Goal: Information Seeking & Learning: Learn about a topic

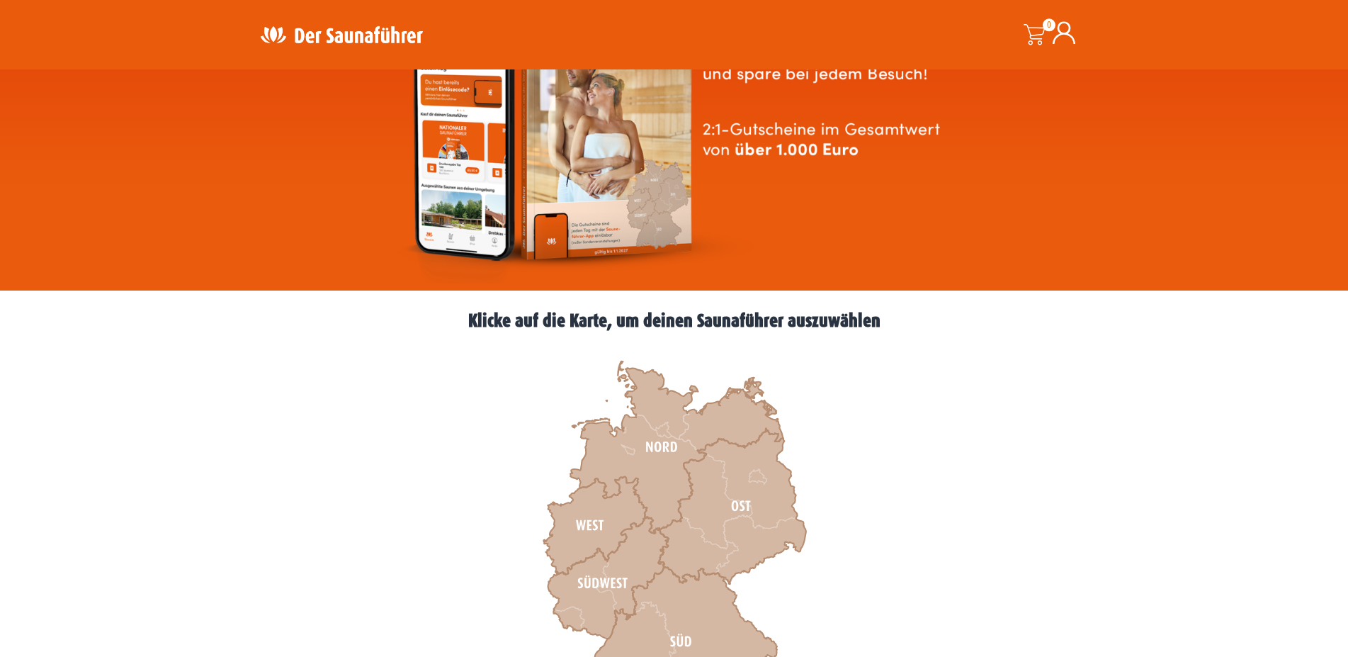
scroll to position [217, 0]
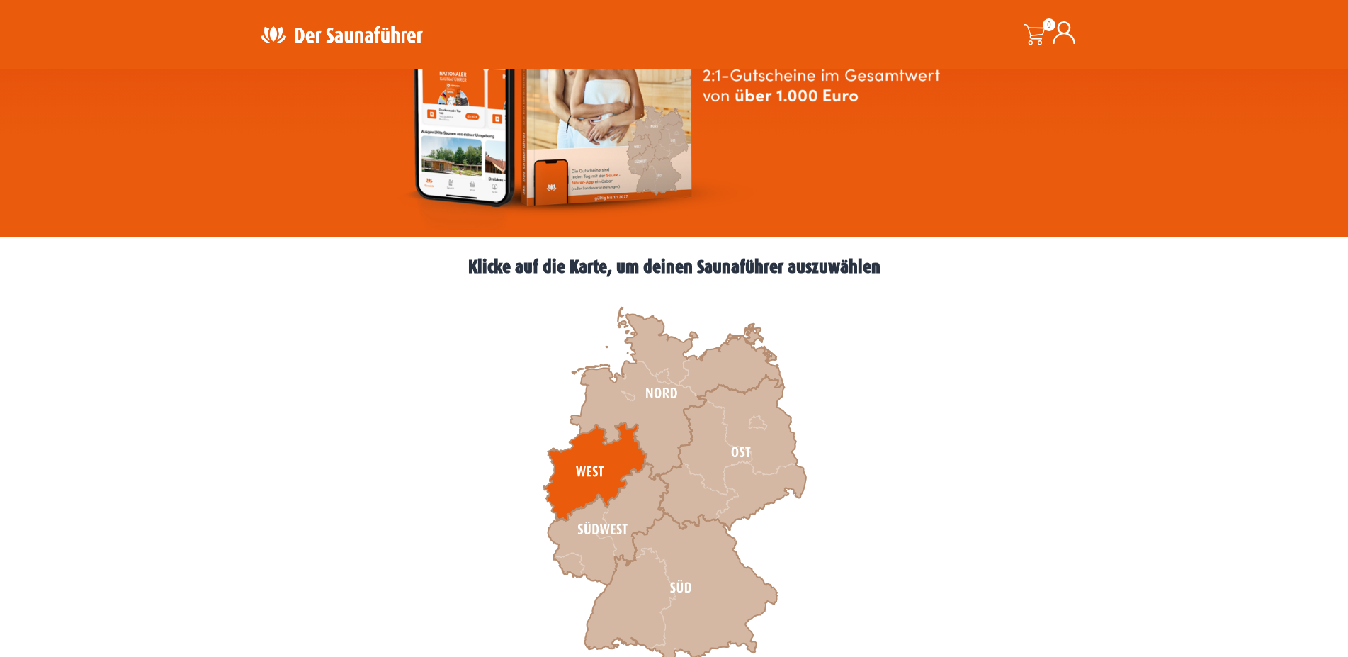
click at [617, 457] on icon at bounding box center [594, 472] width 103 height 98
click at [565, 471] on icon at bounding box center [594, 472] width 103 height 98
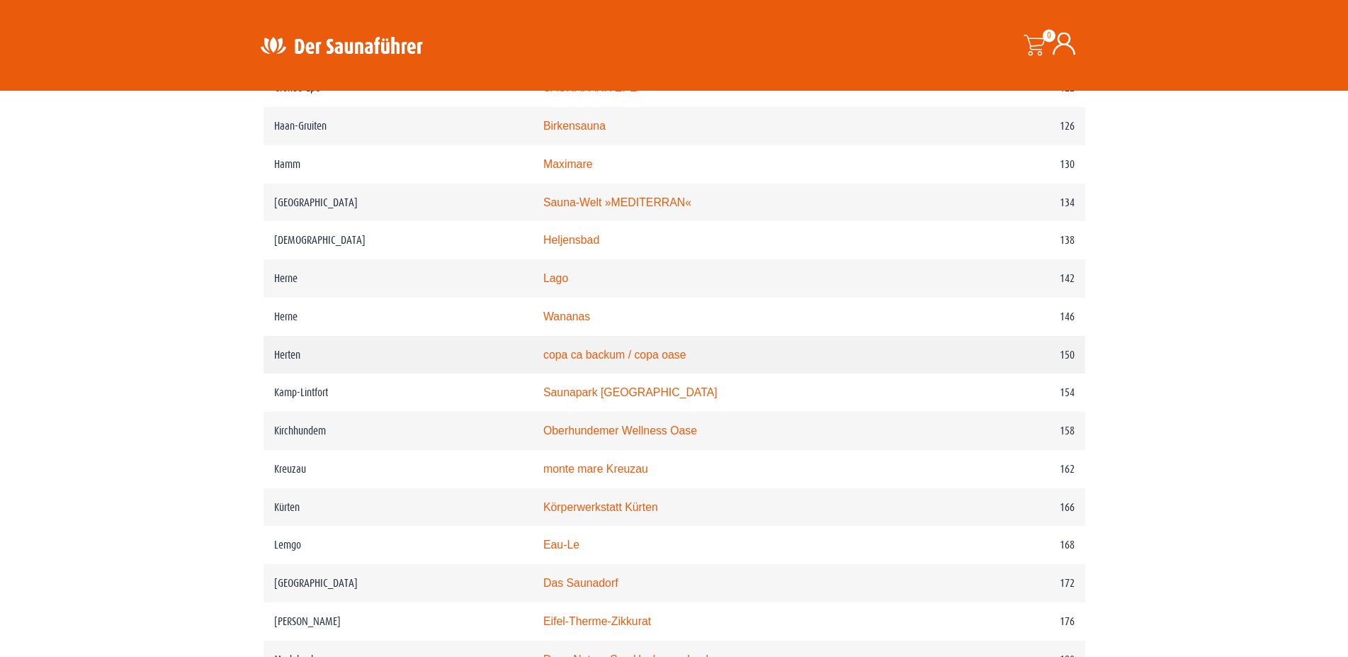
scroll to position [1735, 0]
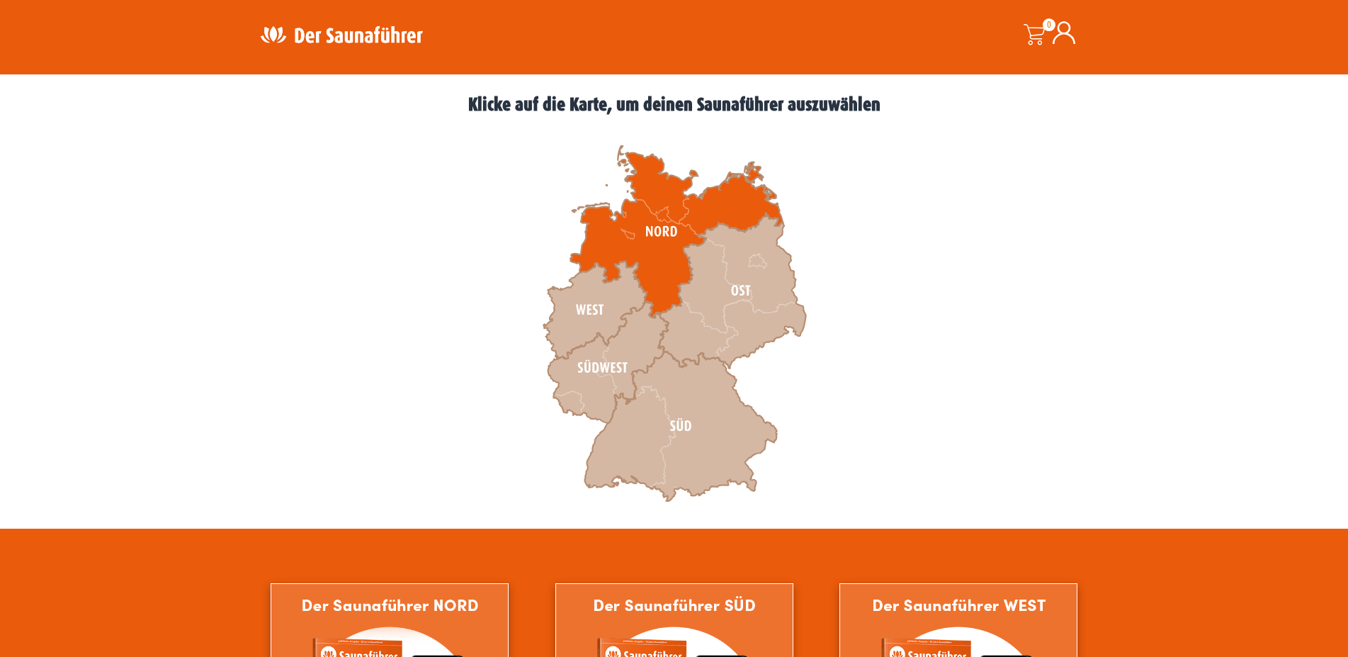
scroll to position [361, 0]
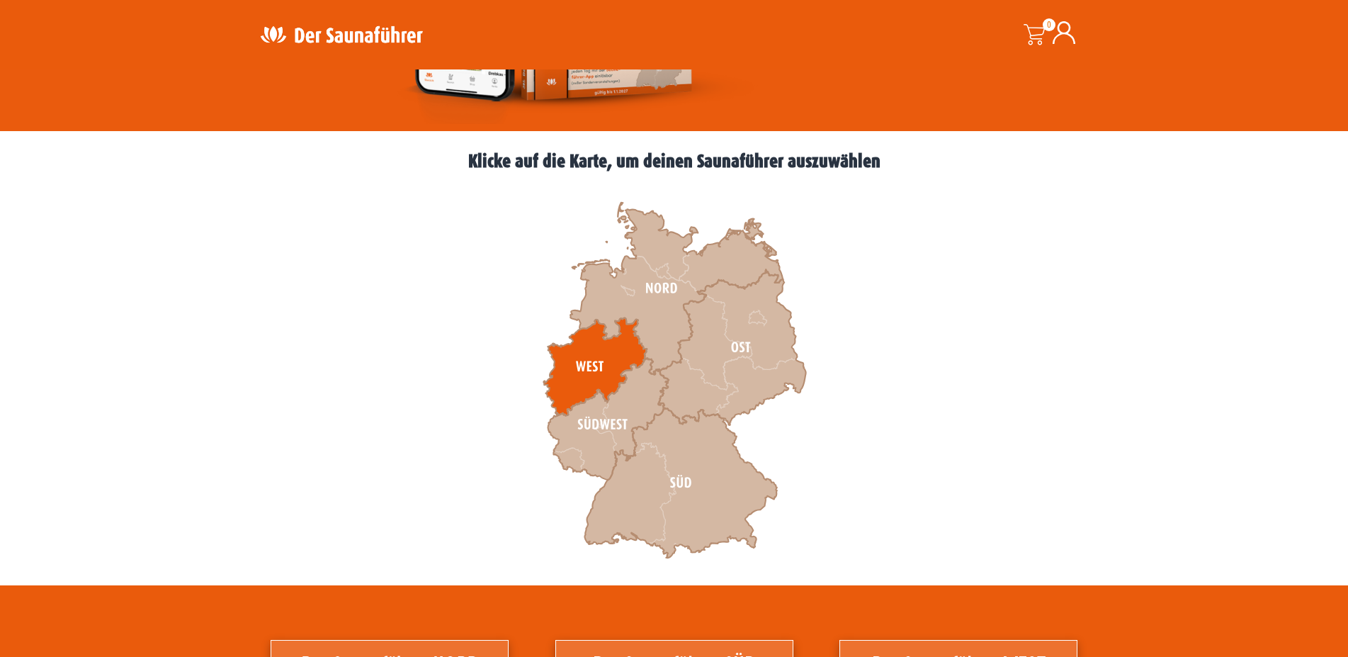
click at [585, 356] on icon at bounding box center [594, 366] width 103 height 98
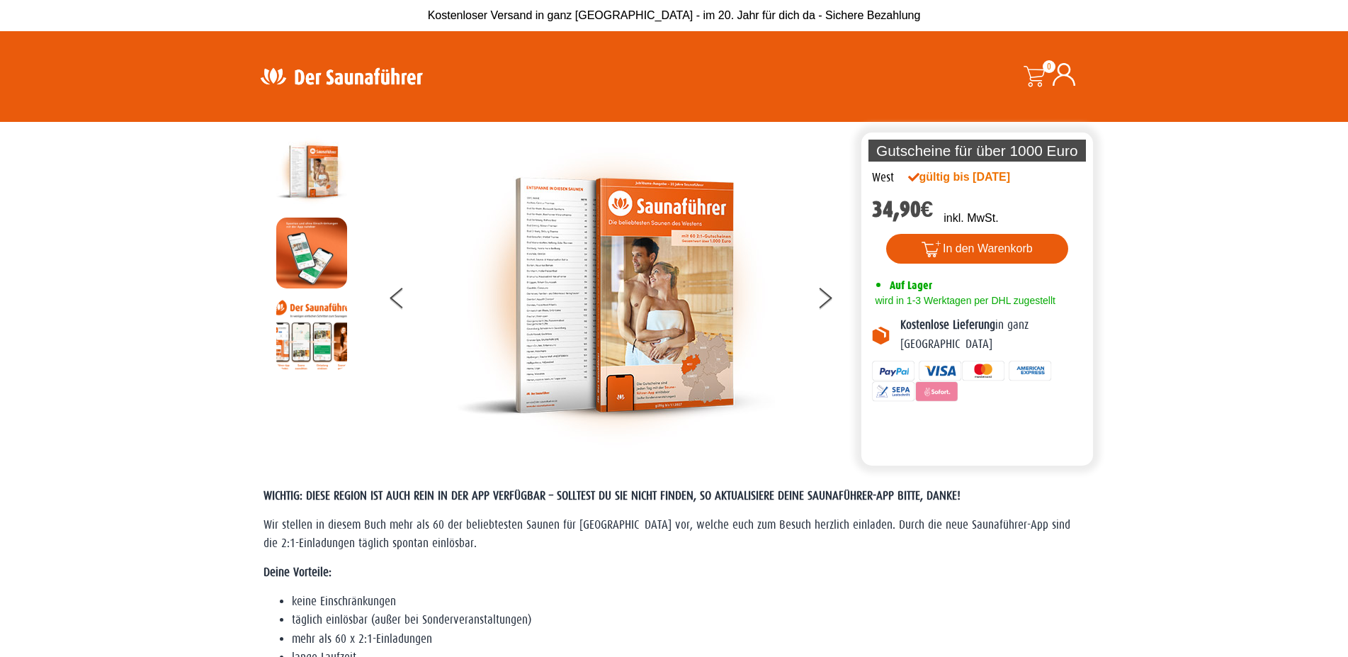
scroll to position [434, 0]
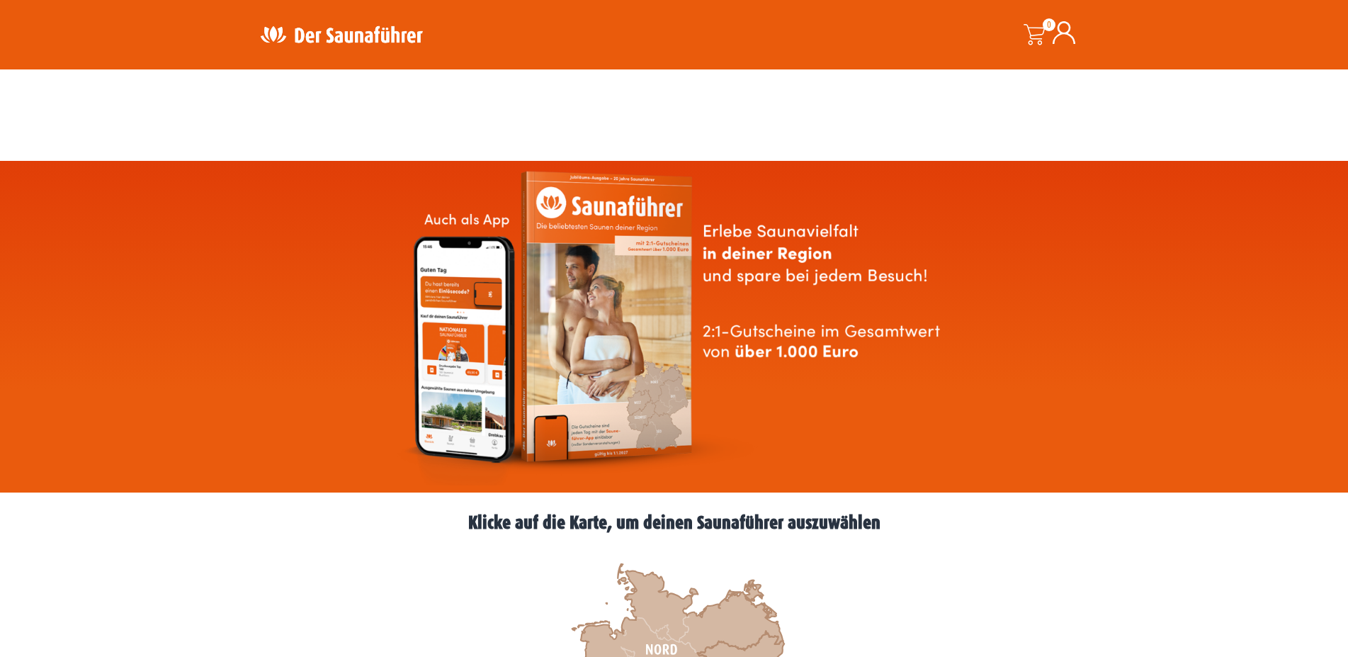
scroll to position [361, 0]
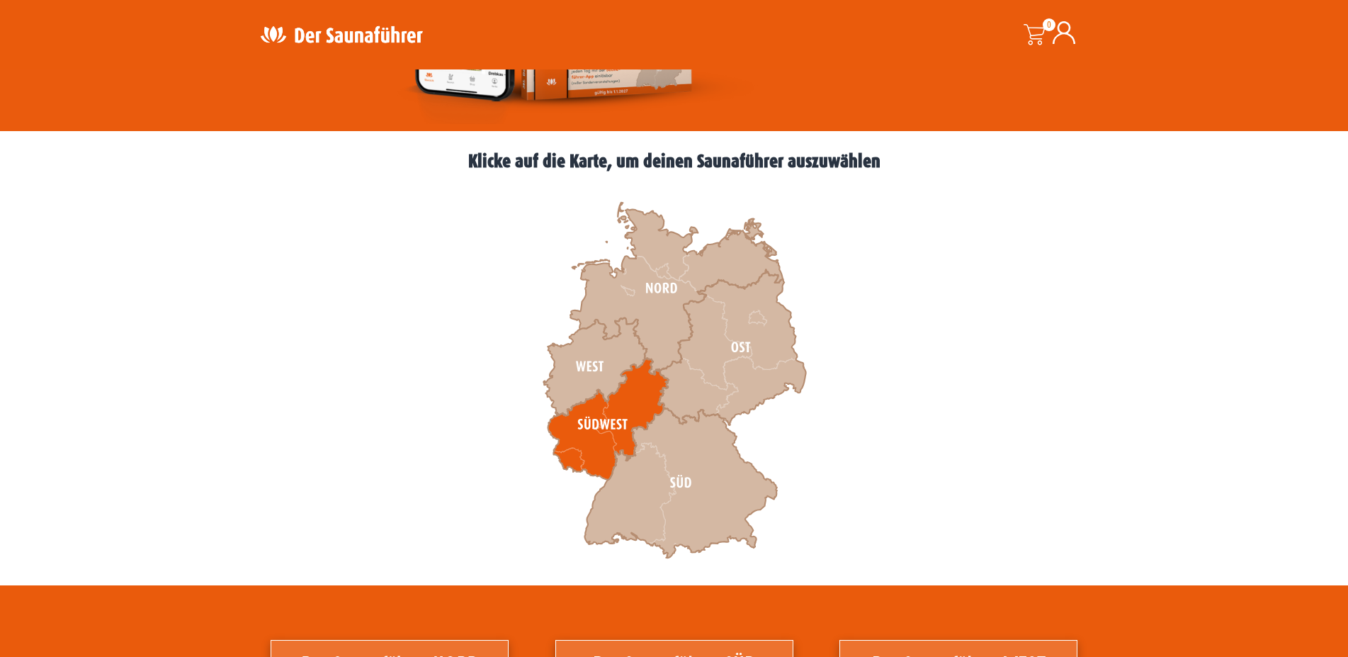
click at [624, 410] on icon at bounding box center [608, 419] width 120 height 122
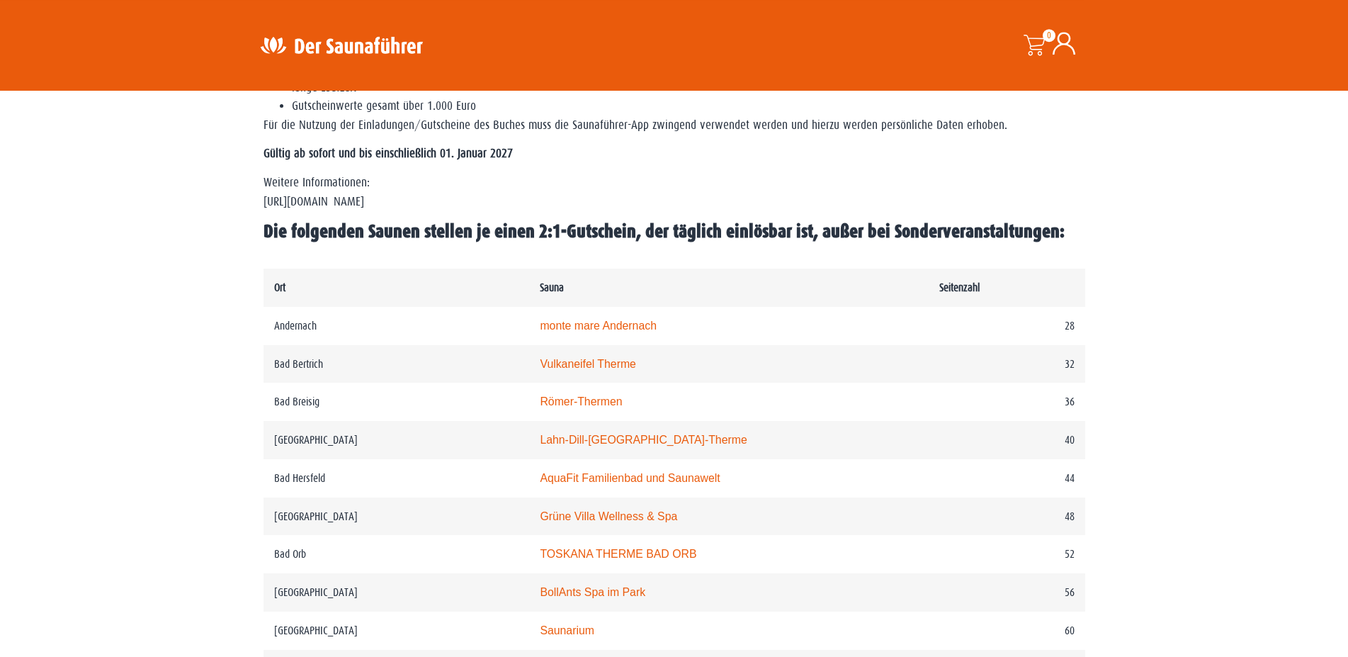
scroll to position [578, 0]
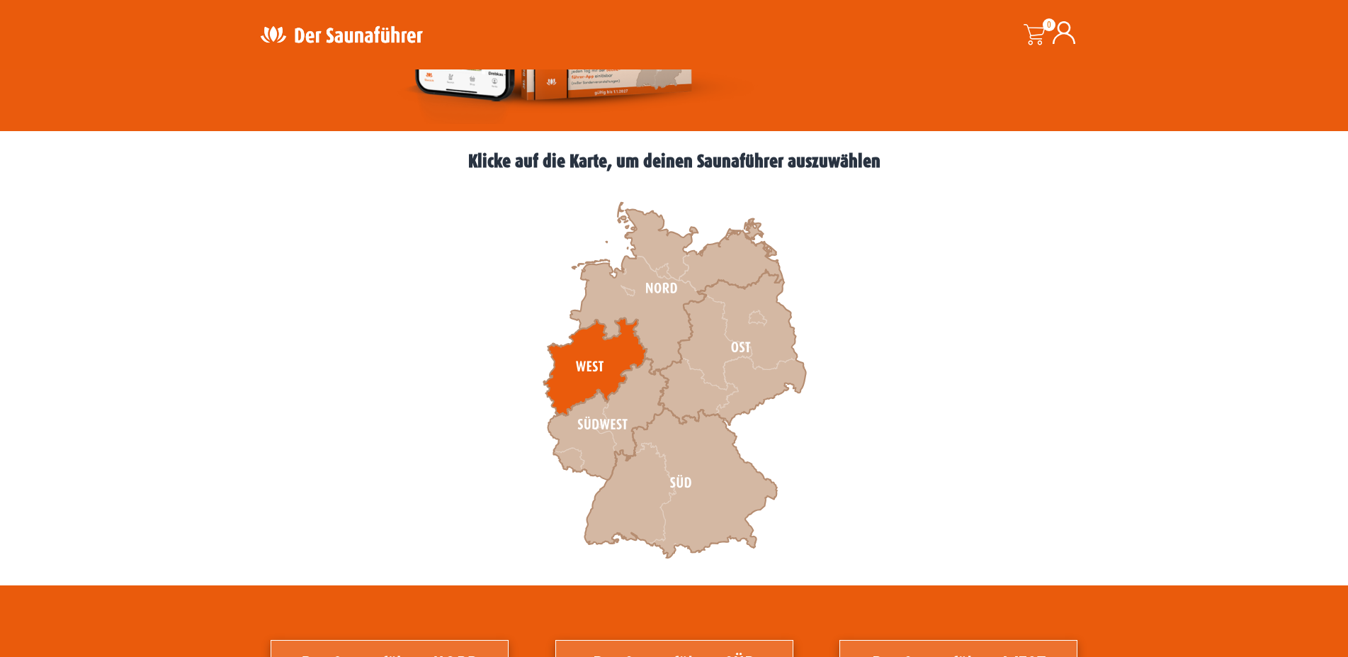
scroll to position [361, 0]
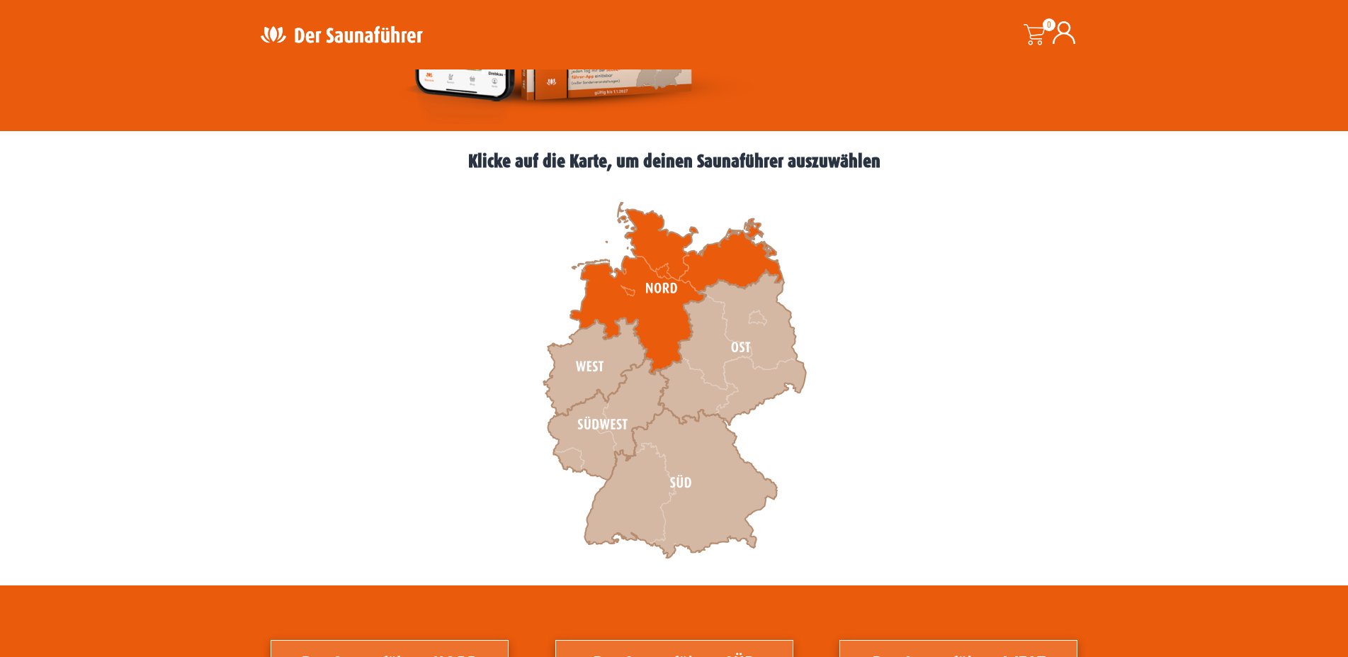
click at [644, 300] on icon at bounding box center [676, 289] width 213 height 172
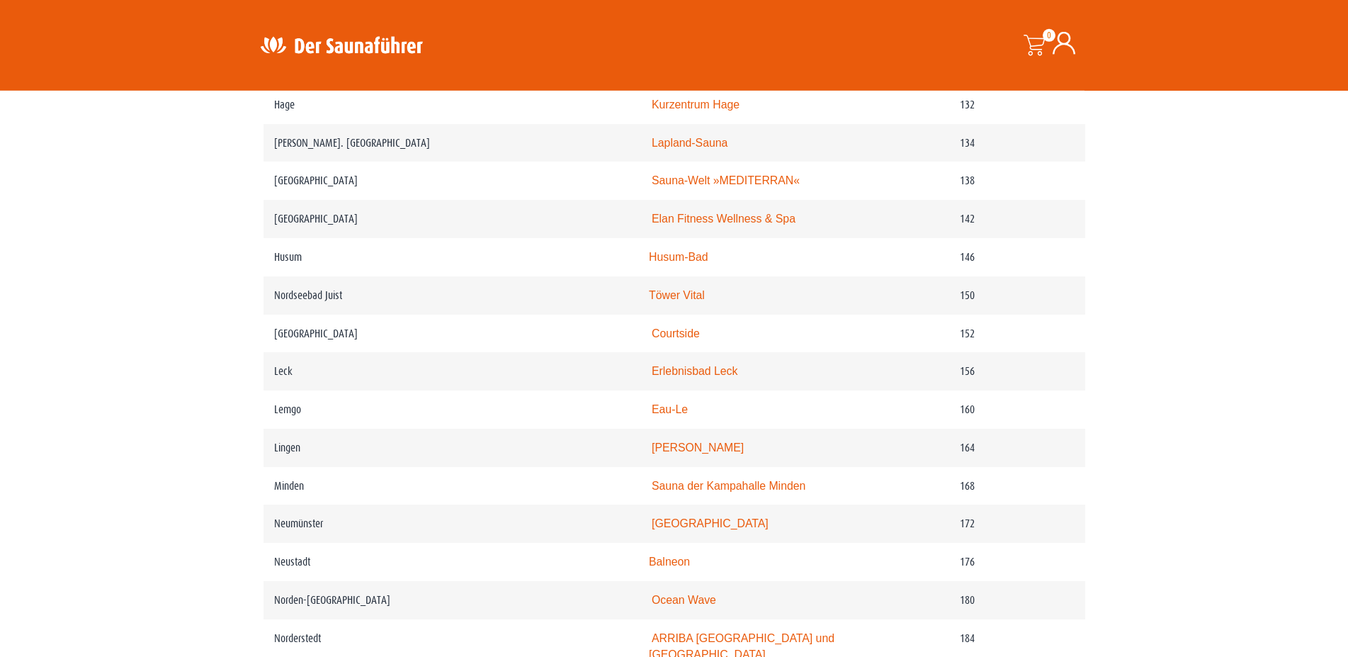
scroll to position [1879, 0]
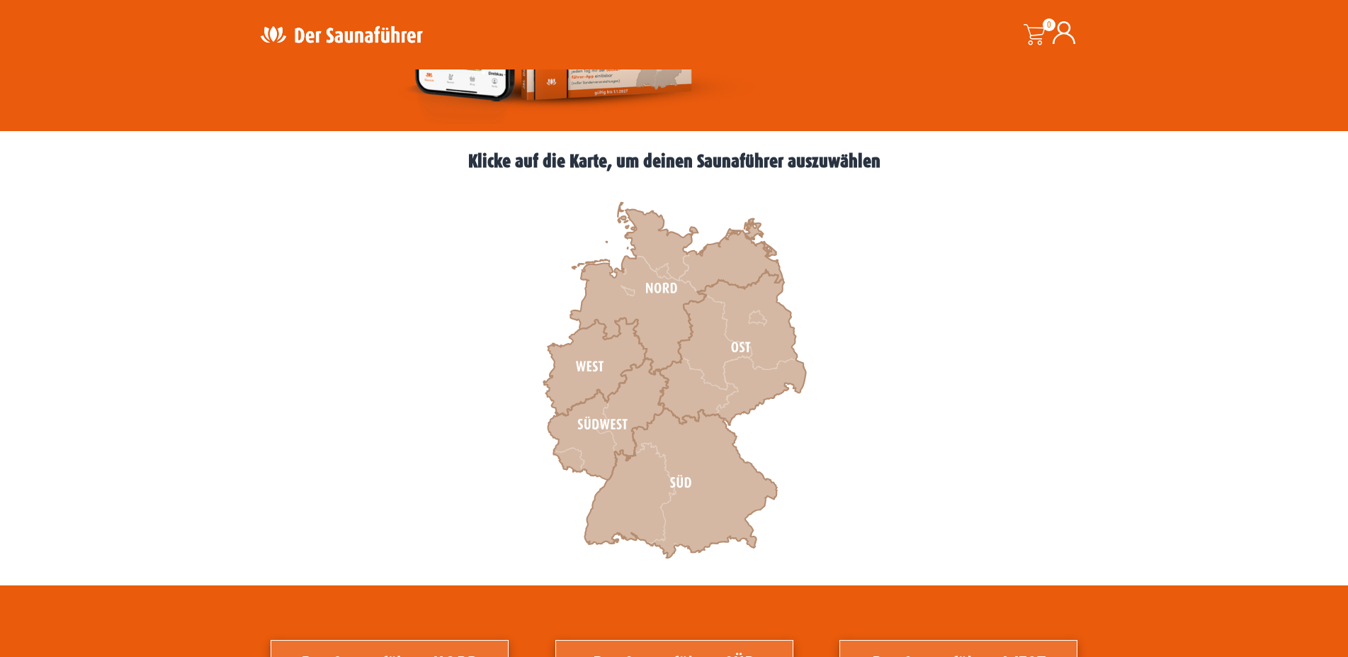
scroll to position [361, 0]
click at [607, 351] on icon at bounding box center [594, 366] width 103 height 98
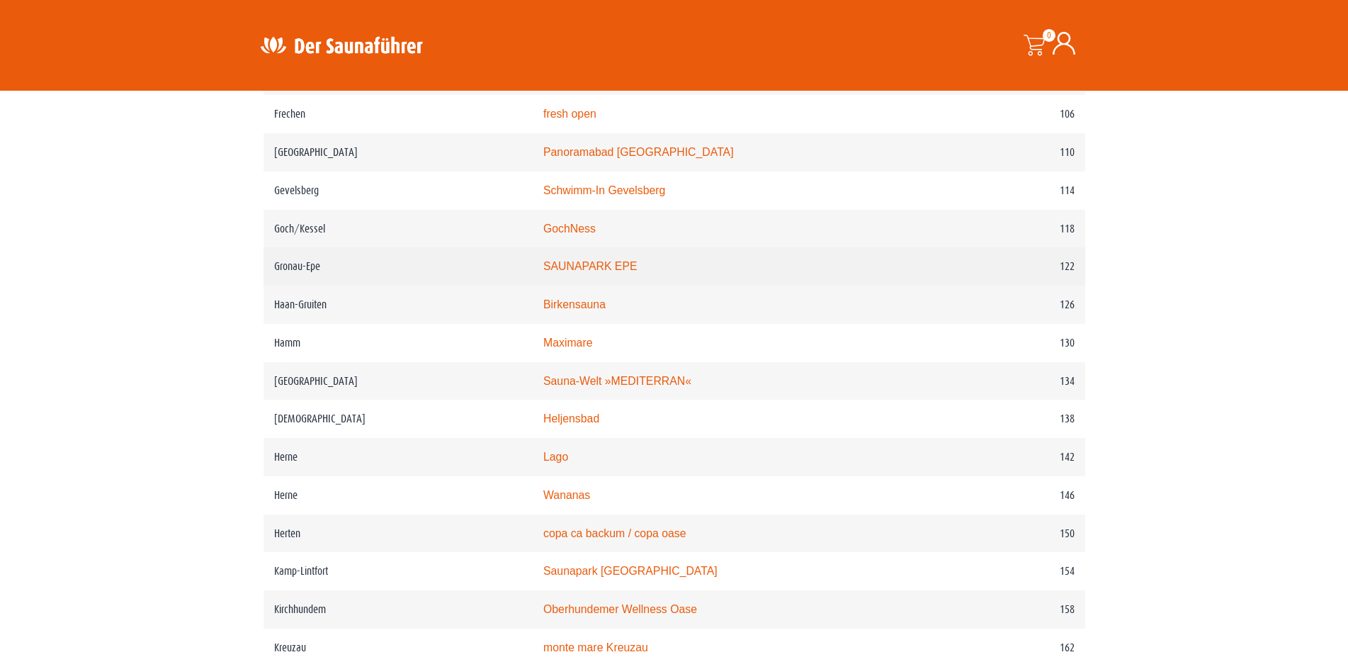
scroll to position [1662, 0]
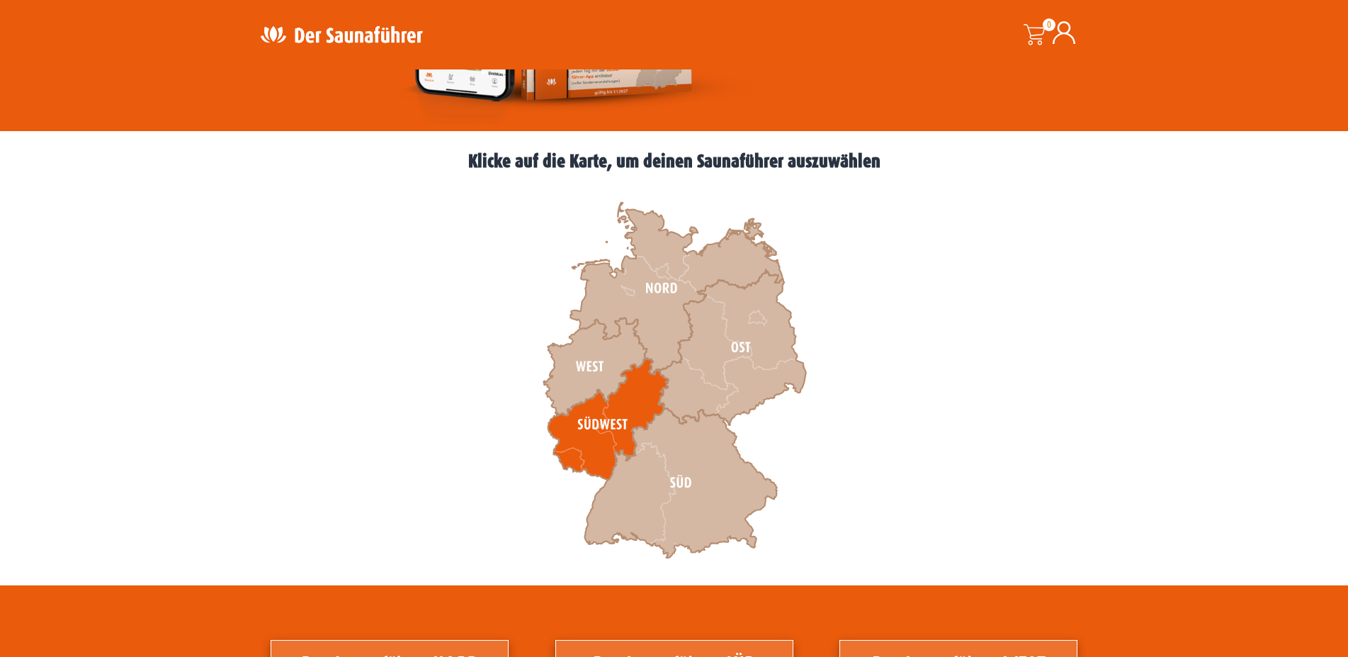
scroll to position [361, 0]
click at [629, 404] on icon at bounding box center [608, 419] width 120 height 122
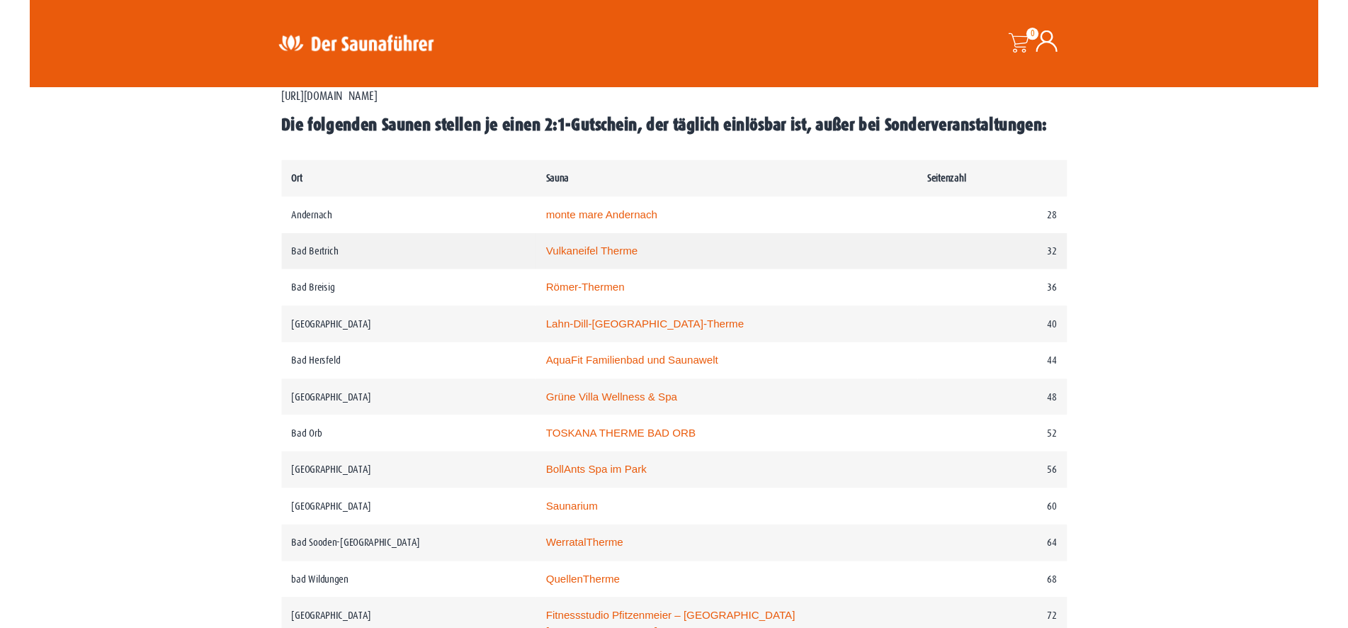
scroll to position [658, 0]
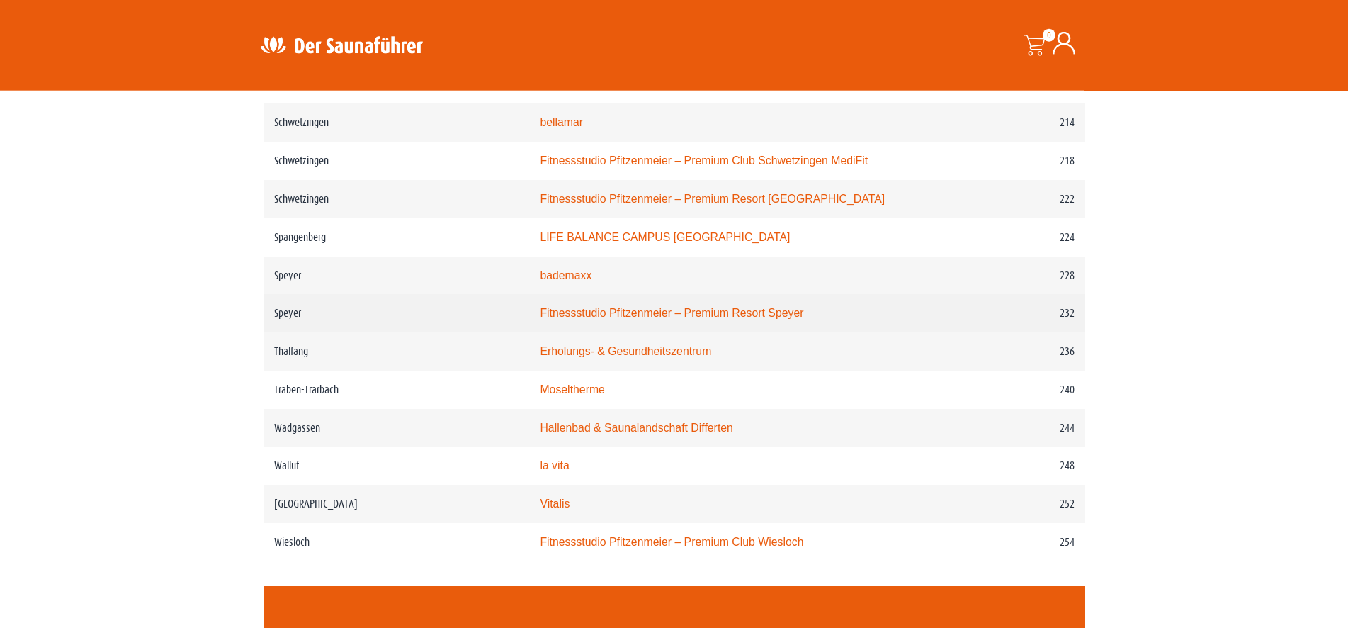
scroll to position [2810, 0]
